Goal: Answer question/provide support

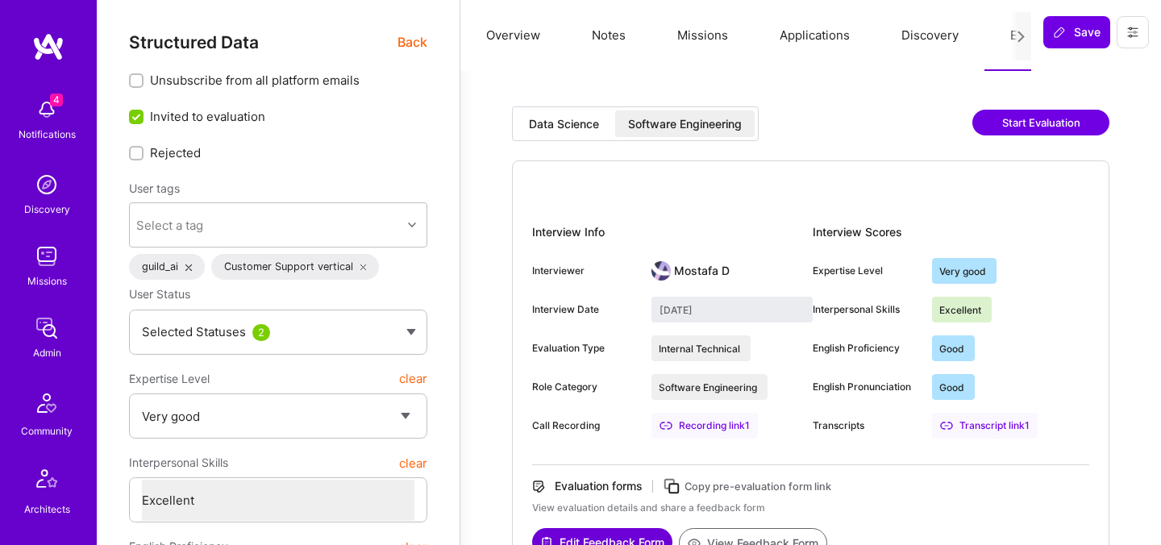
select select "5"
select select "7"
select select "6"
select select "DE"
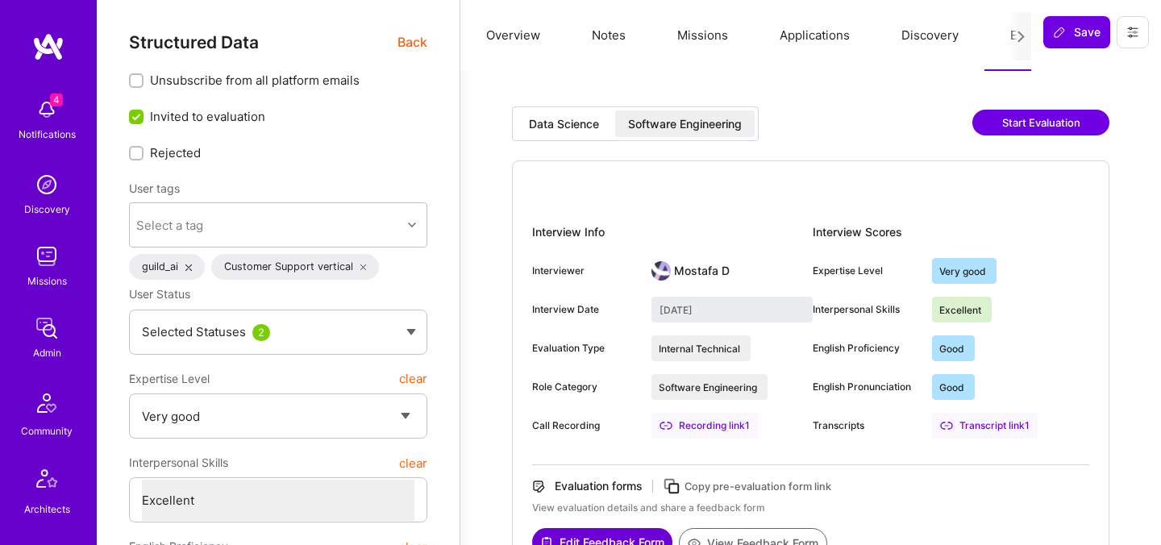
select select "Right Now"
click at [692, 123] on div "Software Engineering" at bounding box center [685, 124] width 114 height 16
click at [568, 122] on div "Data Science" at bounding box center [564, 124] width 70 height 16
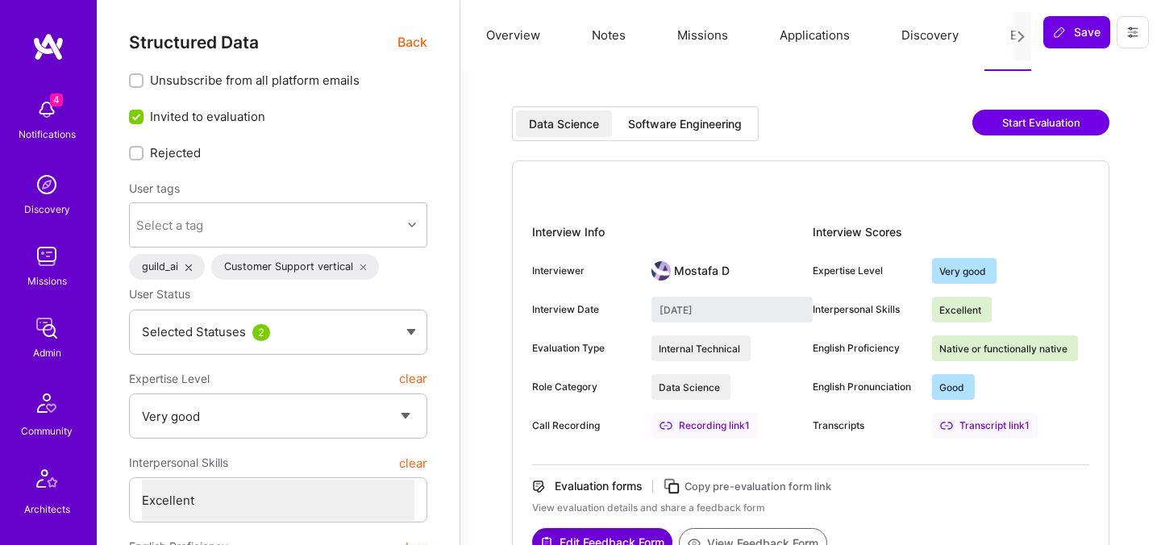
click at [658, 116] on div "Software Engineering" at bounding box center [685, 124] width 114 height 16
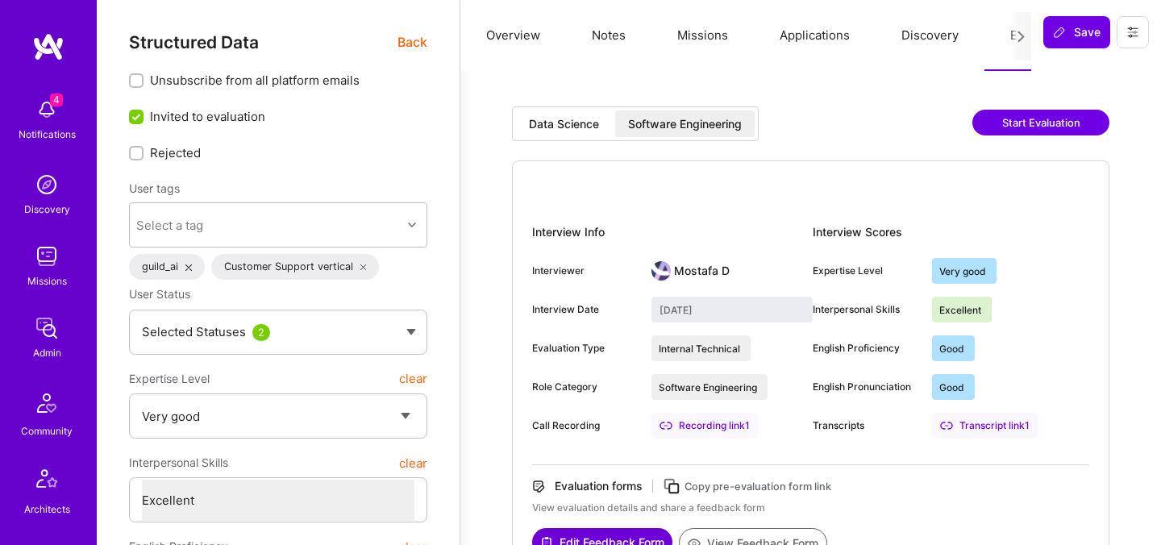
click at [590, 114] on div "Data Science" at bounding box center [564, 123] width 96 height 27
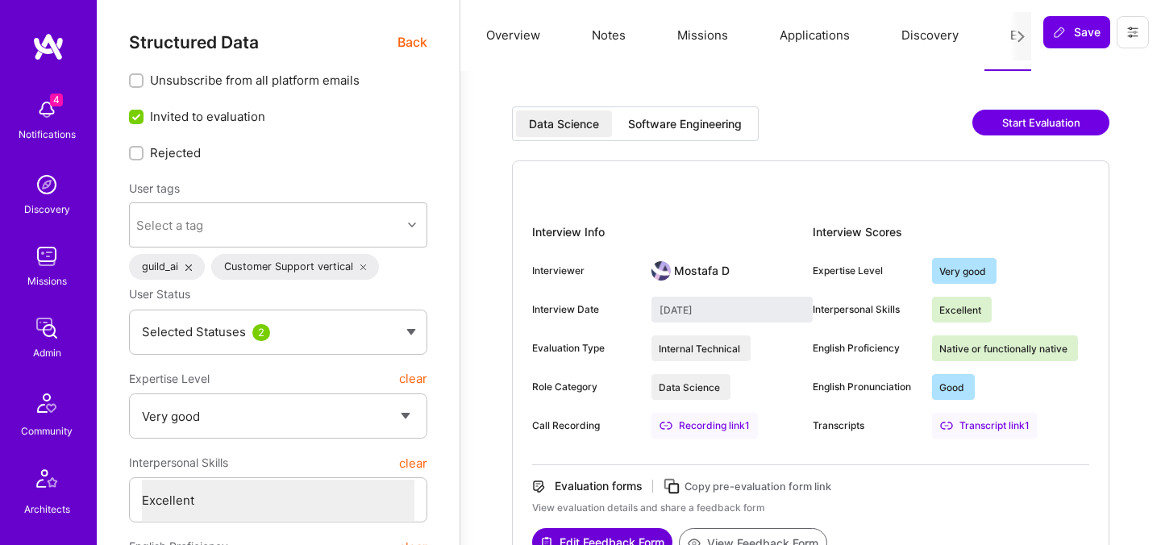
click at [659, 116] on div "Software Engineering" at bounding box center [685, 124] width 114 height 16
type input "[DATE]"
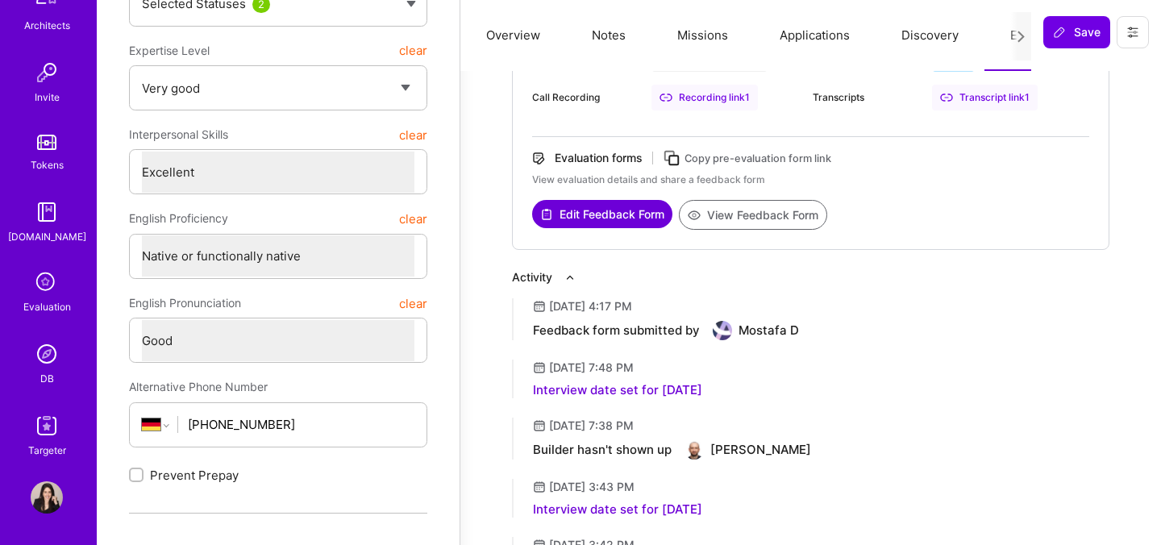
scroll to position [392, 0]
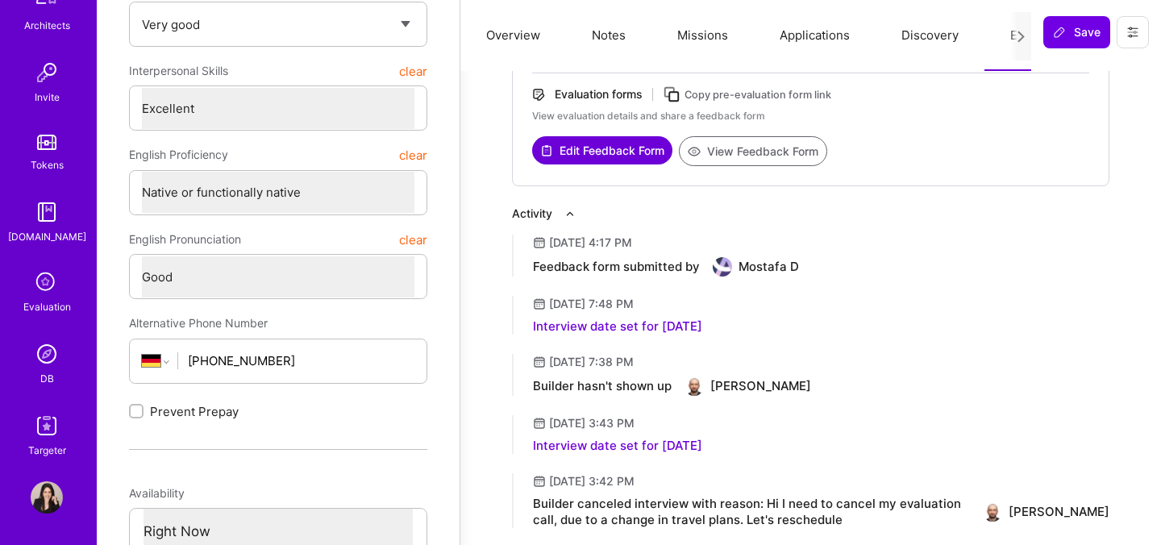
click at [44, 368] on img at bounding box center [47, 354] width 32 height 32
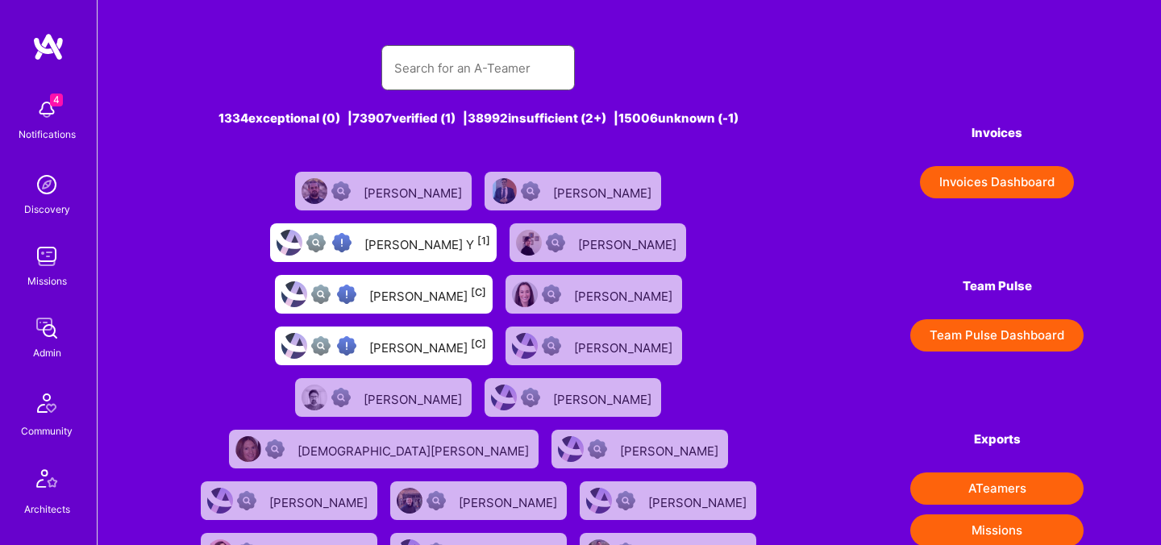
click at [441, 75] on input "text" at bounding box center [478, 68] width 168 height 41
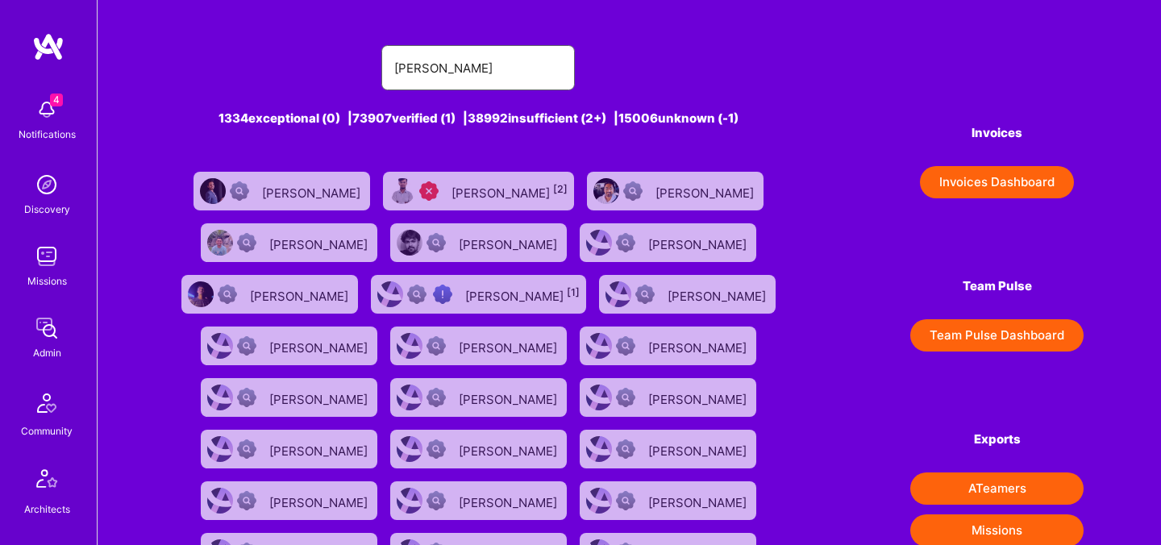
type input "[PERSON_NAME]"
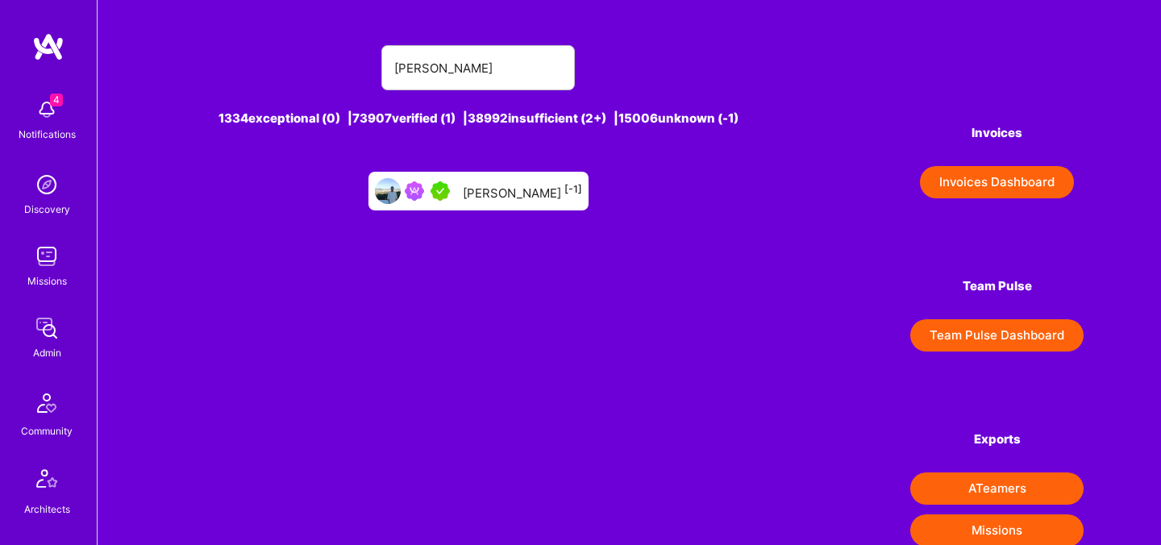
click at [505, 203] on div "[PERSON_NAME] [-1]" at bounding box center [478, 191] width 220 height 39
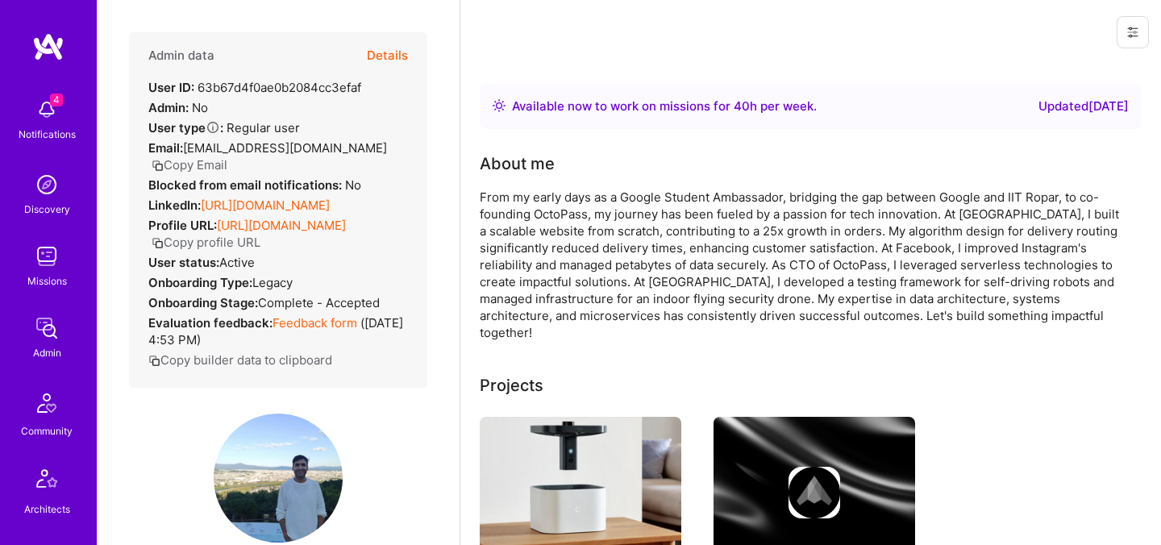
click at [413, 49] on div "Admin data Details User ID: 63b67d4f0ae0b2084cc3efaf Admin: No User type Regula…" at bounding box center [278, 209] width 298 height 355
click at [395, 51] on button "Details" at bounding box center [387, 55] width 41 height 47
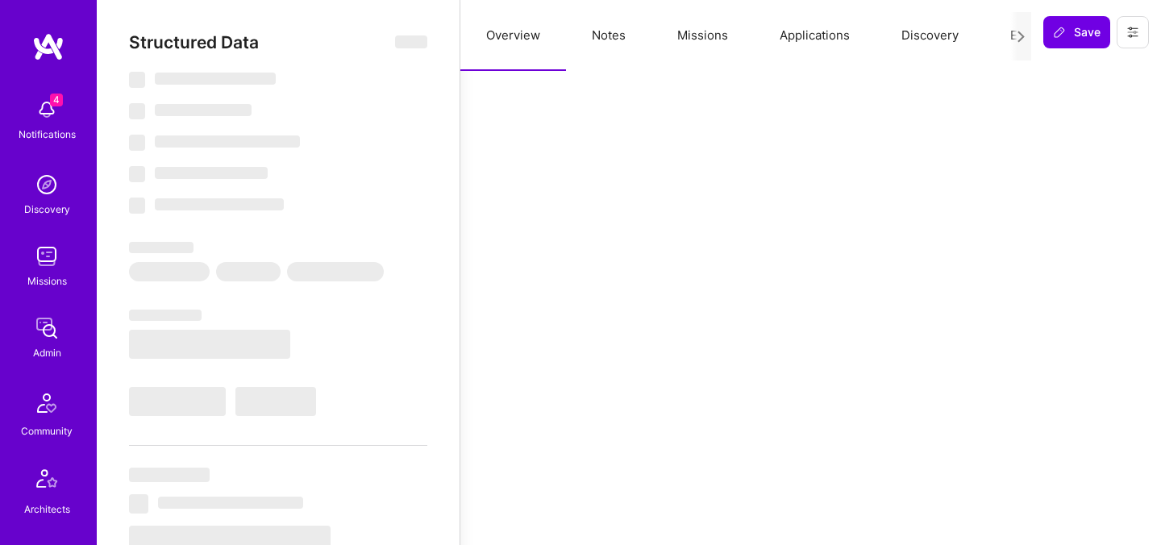
click at [996, 36] on button "Evaluation" at bounding box center [1039, 35] width 110 height 71
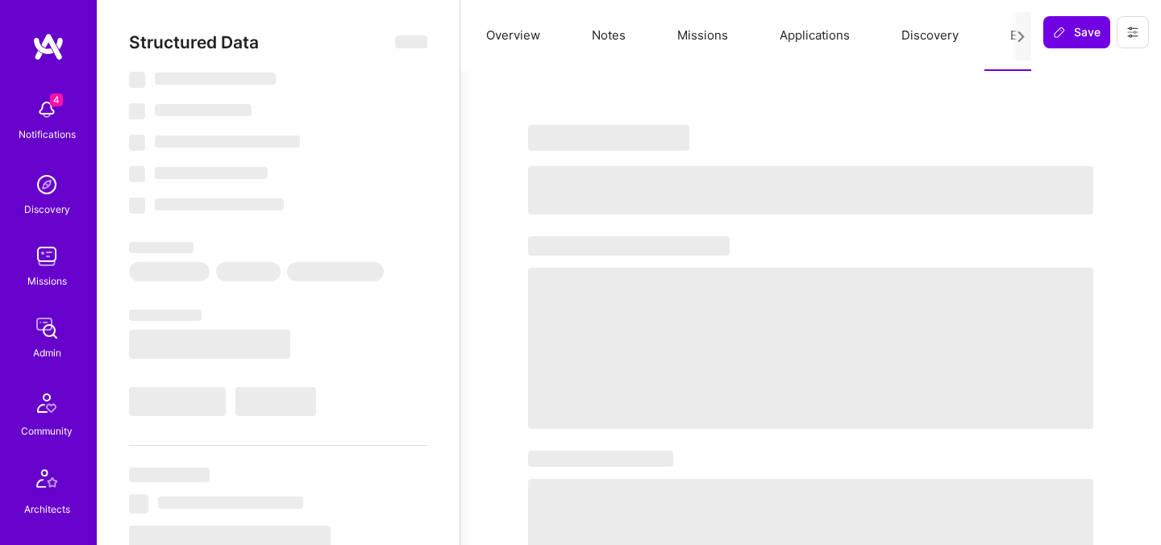
type textarea "x"
select select "Right Now"
select select "5"
select select "7"
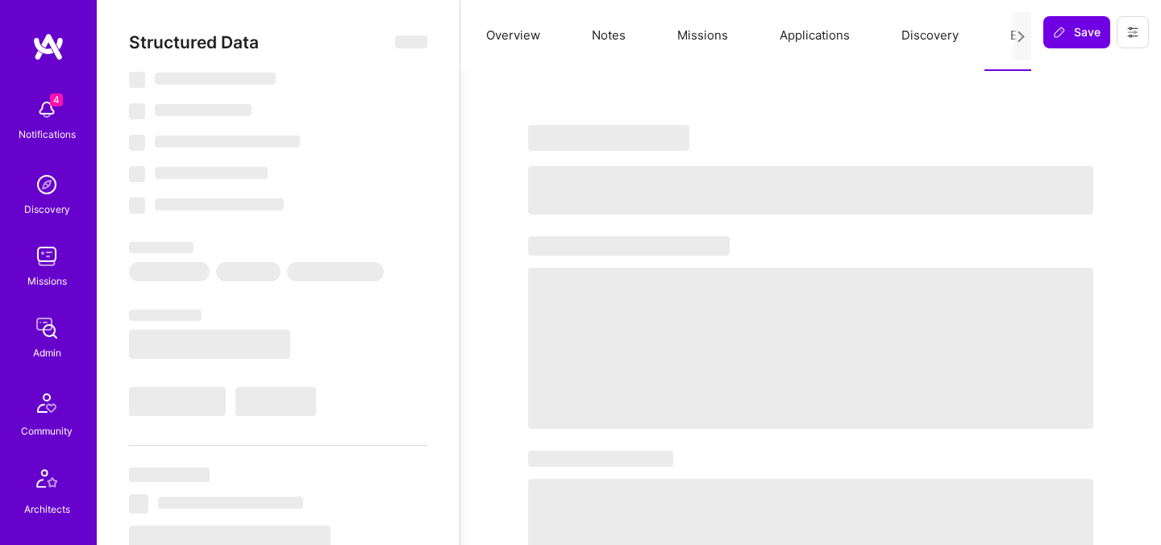
select select "6"
select select "CH"
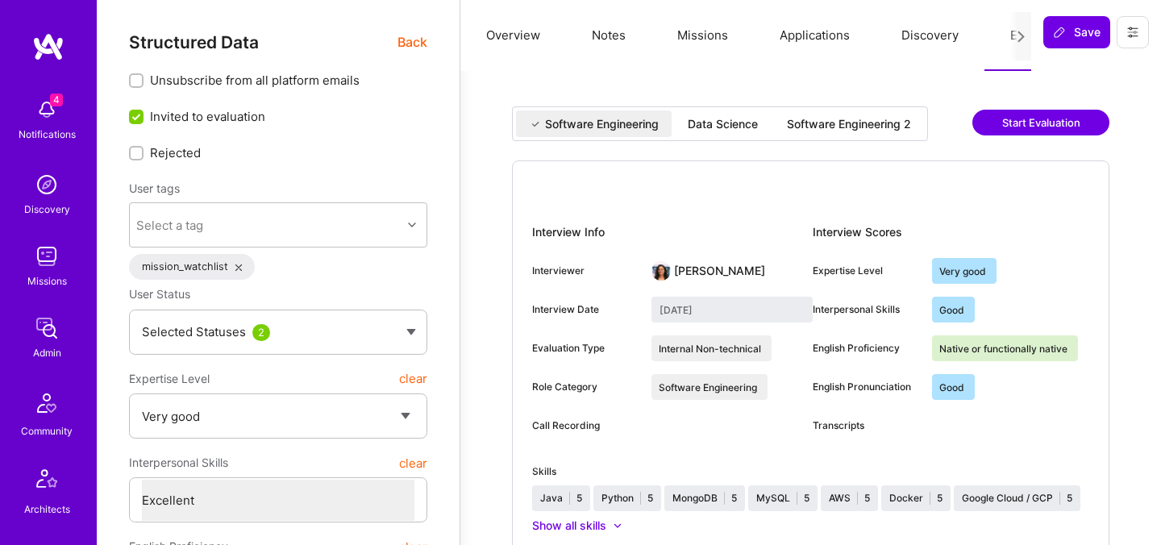
click at [833, 123] on div "Software Engineering 2" at bounding box center [849, 124] width 124 height 16
type input "[DATE]"
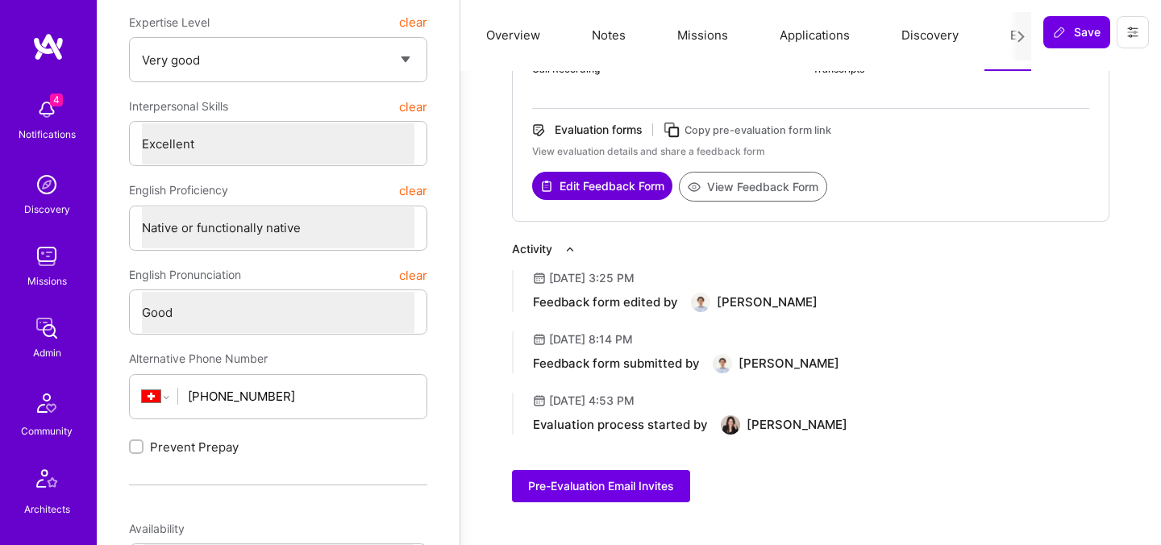
scroll to position [357, 0]
